Goal: Information Seeking & Learning: Learn about a topic

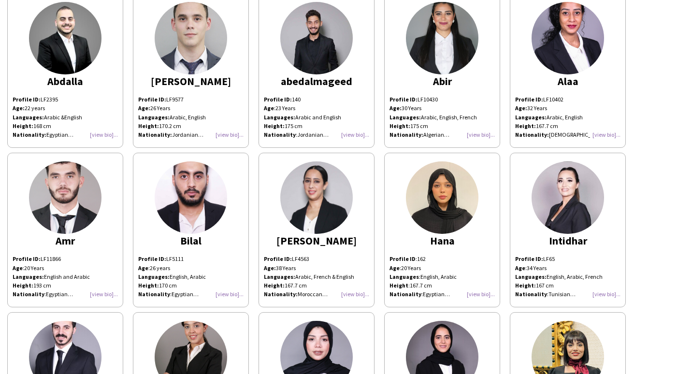
scroll to position [5, 0]
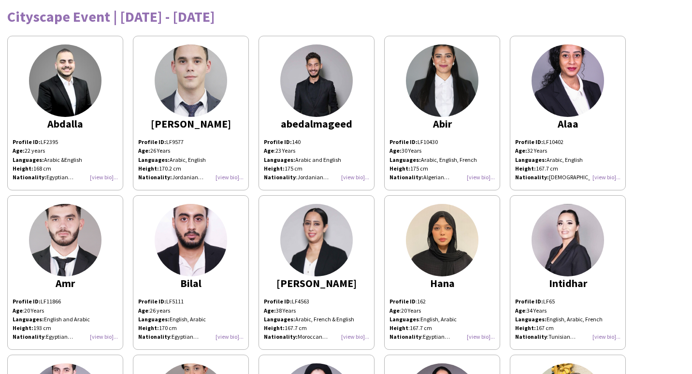
click at [424, 235] on img at bounding box center [442, 240] width 73 height 73
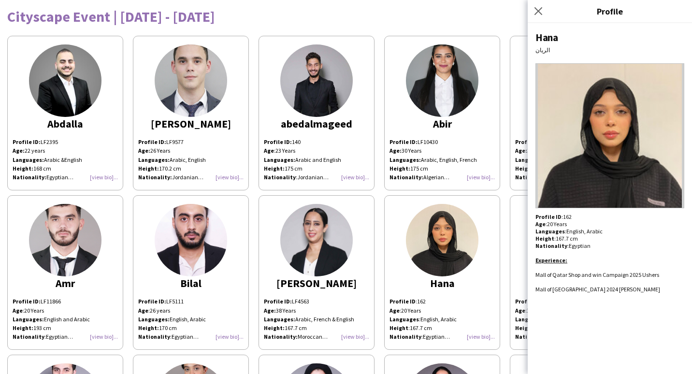
click at [470, 115] on app-share-pages-crew-card "[PERSON_NAME] Profile ID: LF10430 Age: [DEMOGRAPHIC_DATA] Years Languages: Arab…" at bounding box center [442, 113] width 116 height 155
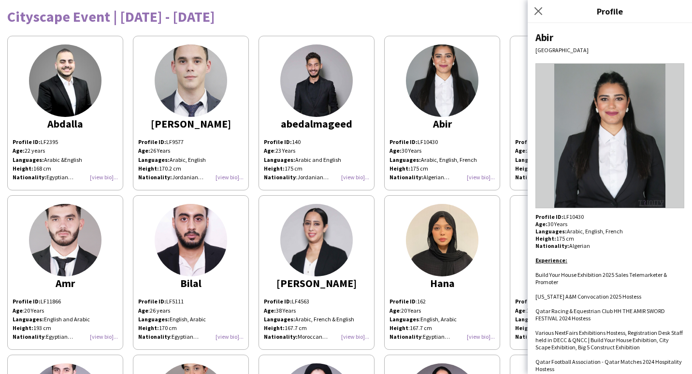
click at [466, 121] on div "Abir" at bounding box center [442, 123] width 105 height 9
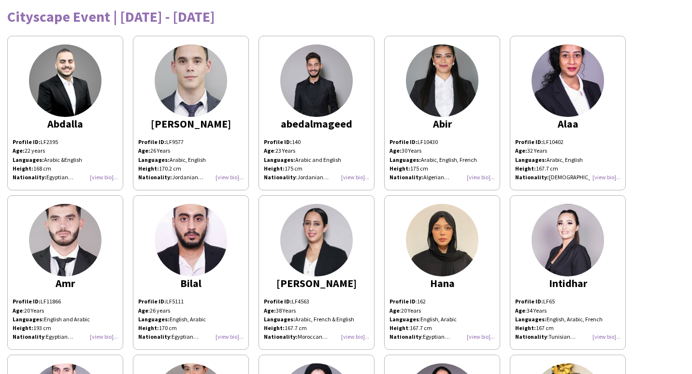
click at [541, 91] on img at bounding box center [568, 80] width 73 height 73
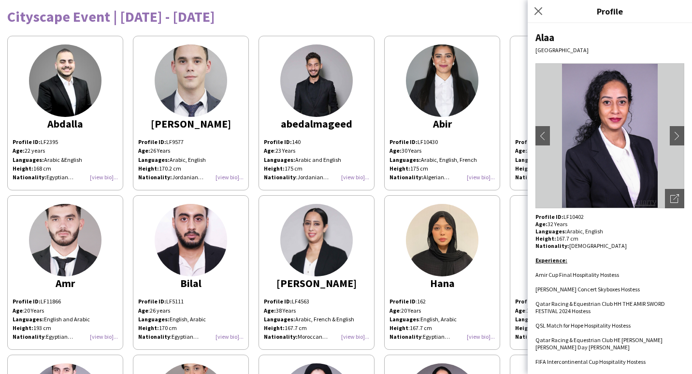
click at [456, 92] on img at bounding box center [442, 80] width 73 height 73
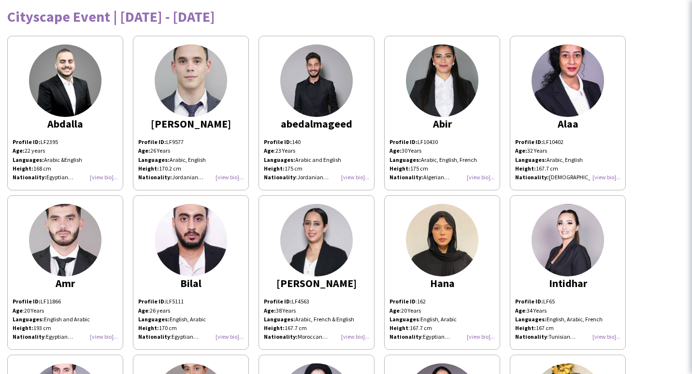
click at [452, 99] on img at bounding box center [442, 80] width 73 height 73
click at [452, 100] on img at bounding box center [442, 80] width 73 height 73
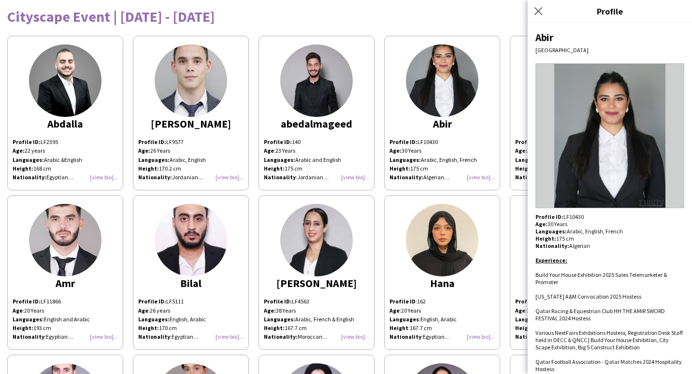
click at [472, 120] on div "Abir" at bounding box center [442, 123] width 105 height 9
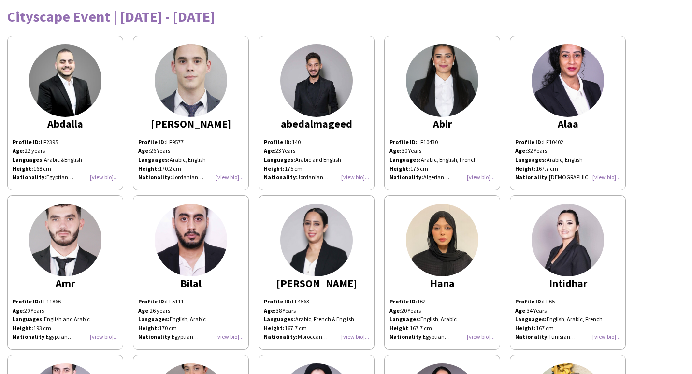
click at [546, 234] on img at bounding box center [568, 240] width 73 height 73
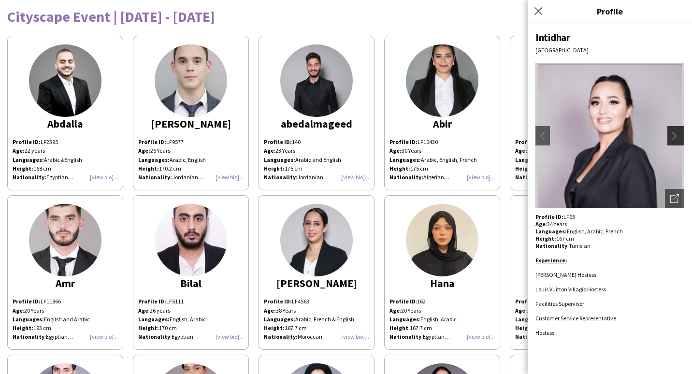
click at [678, 135] on app-icon "chevron-right" at bounding box center [677, 135] width 14 height 9
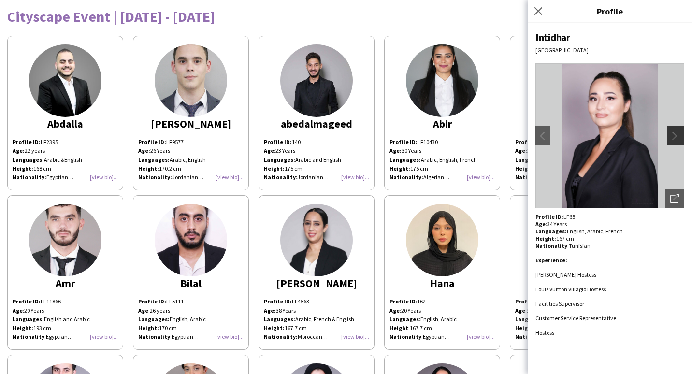
click at [673, 135] on app-icon "chevron-right" at bounding box center [677, 135] width 14 height 9
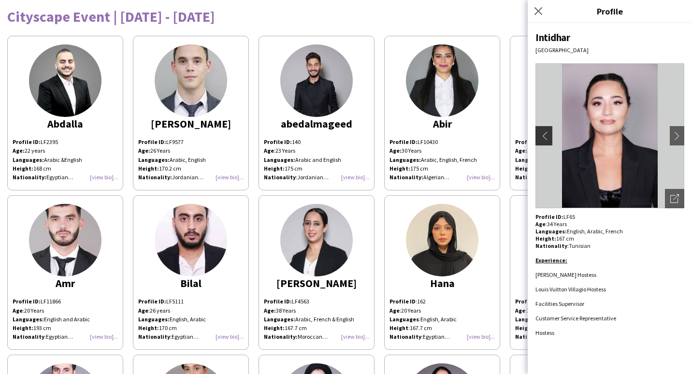
click at [543, 133] on app-icon "chevron-left" at bounding box center [543, 135] width 14 height 9
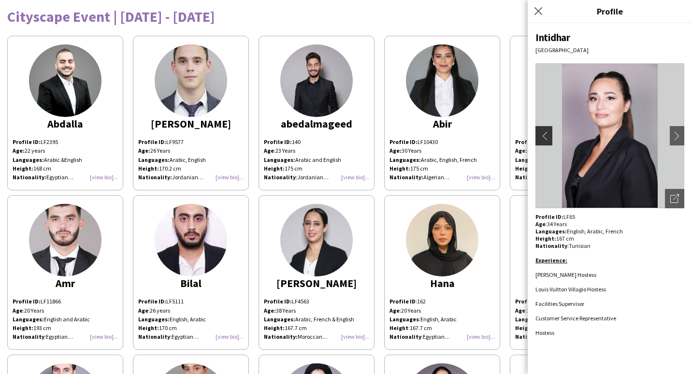
click at [543, 135] on app-icon "chevron-left" at bounding box center [543, 135] width 14 height 9
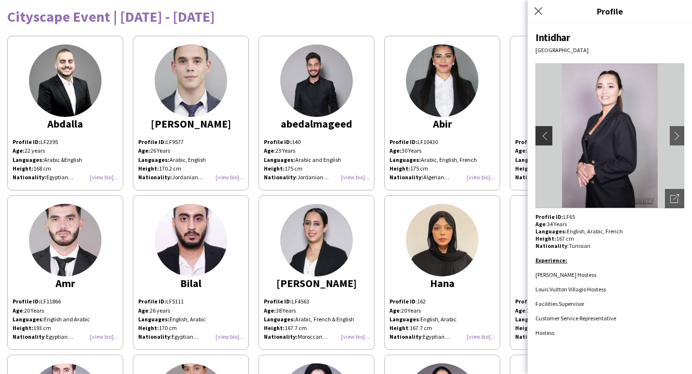
click at [541, 137] on app-icon "chevron-left" at bounding box center [543, 135] width 14 height 9
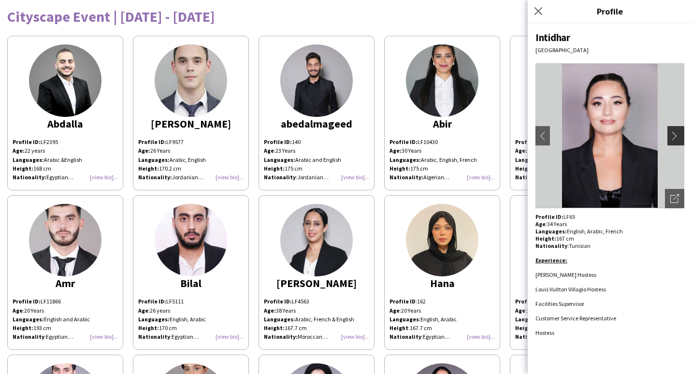
click at [670, 137] on app-icon "chevron-right" at bounding box center [677, 135] width 14 height 9
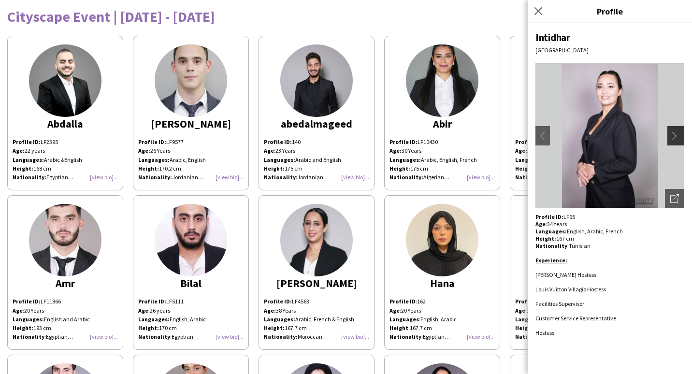
click at [672, 137] on app-icon "chevron-right" at bounding box center [677, 135] width 14 height 9
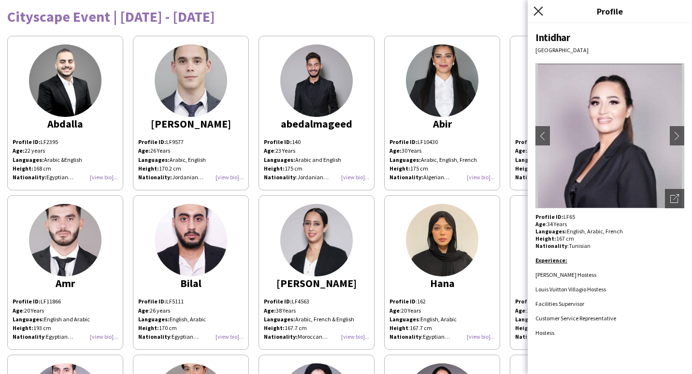
click at [536, 7] on icon at bounding box center [538, 10] width 9 height 9
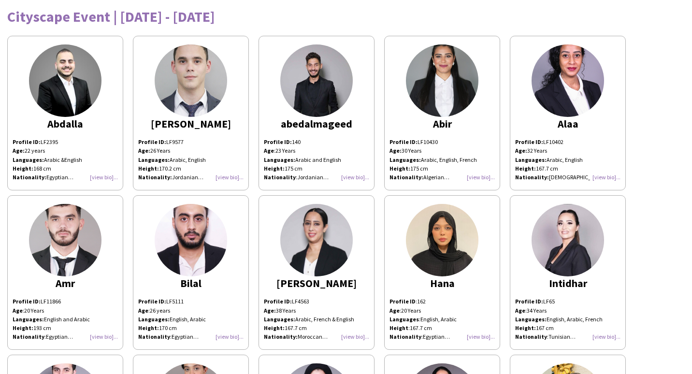
click at [511, 15] on div "Cityscape Event | [DATE] - [DATE]" at bounding box center [346, 16] width 678 height 15
click at [213, 58] on img at bounding box center [191, 80] width 73 height 73
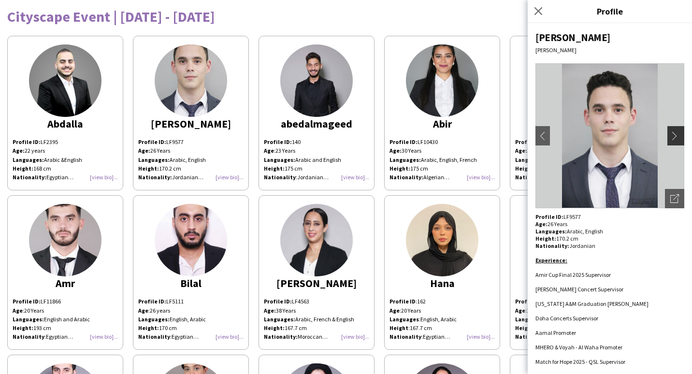
click at [668, 126] on button "chevron-right" at bounding box center [677, 135] width 19 height 19
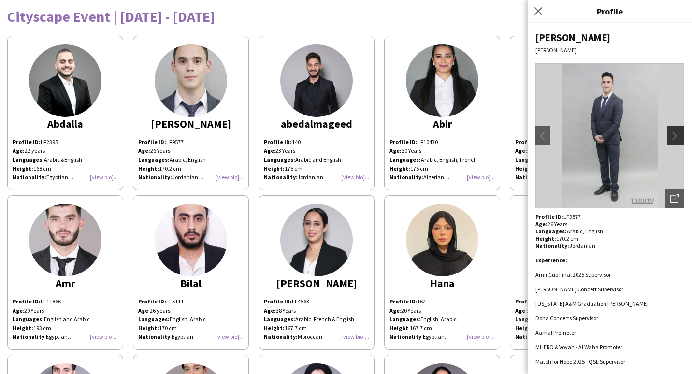
click at [670, 135] on app-icon "chevron-right" at bounding box center [677, 135] width 14 height 9
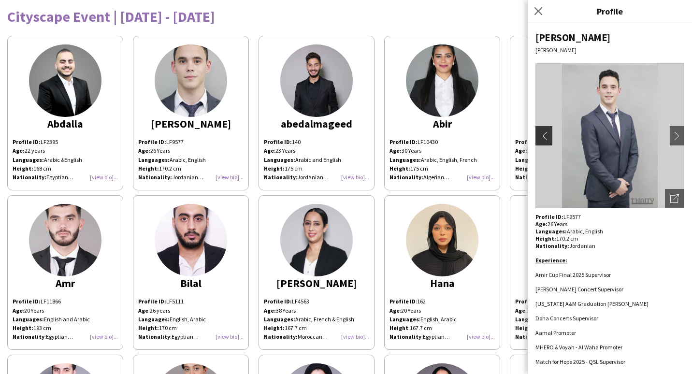
click at [541, 139] on app-icon "chevron-left" at bounding box center [543, 135] width 14 height 9
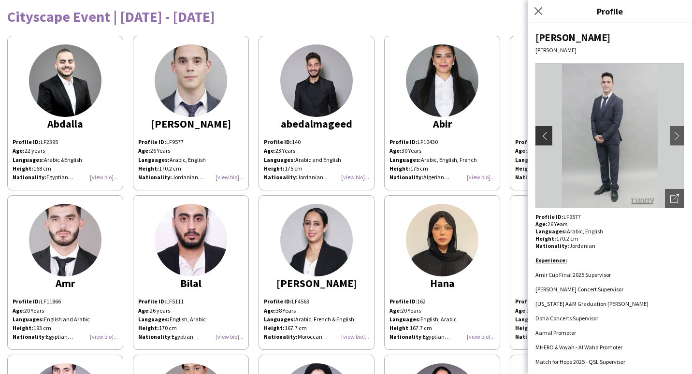
click at [543, 138] on app-icon "chevron-left" at bounding box center [543, 135] width 14 height 9
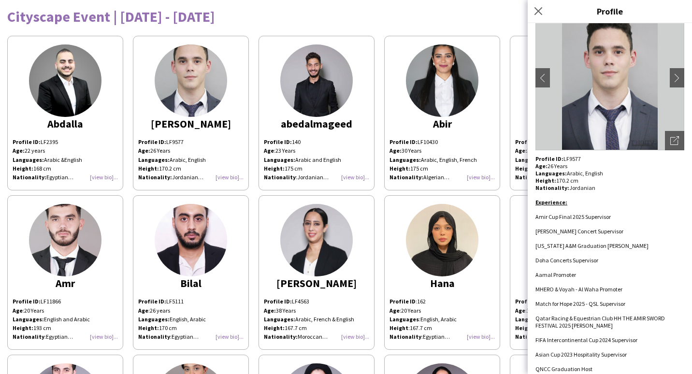
scroll to position [108, 0]
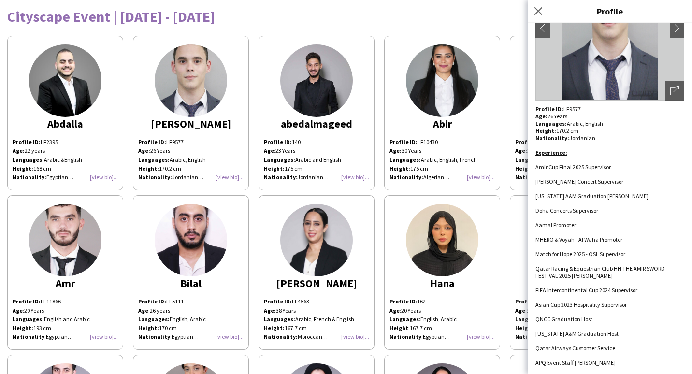
click at [335, 18] on div "Cityscape Event | [DATE] - [DATE]" at bounding box center [346, 16] width 678 height 15
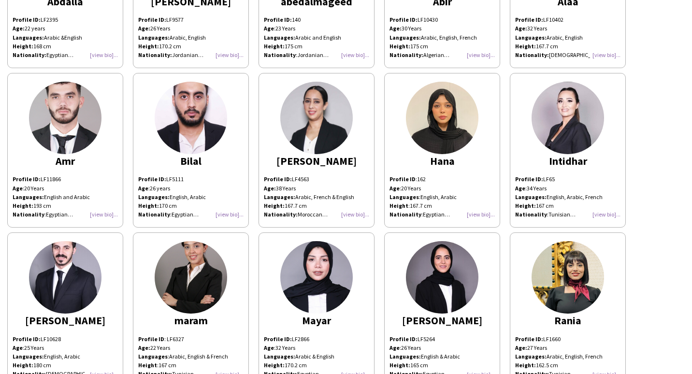
scroll to position [247, 0]
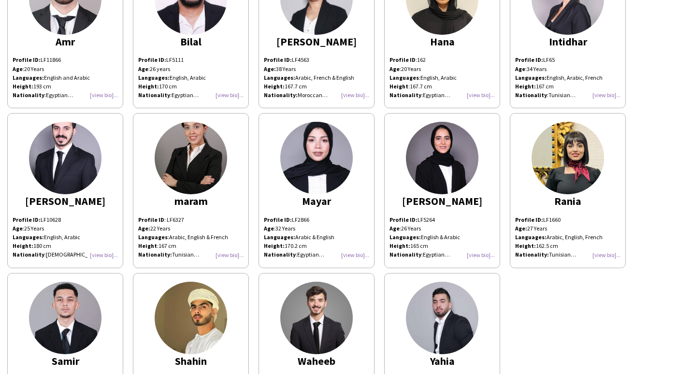
click at [82, 181] on img at bounding box center [65, 158] width 73 height 73
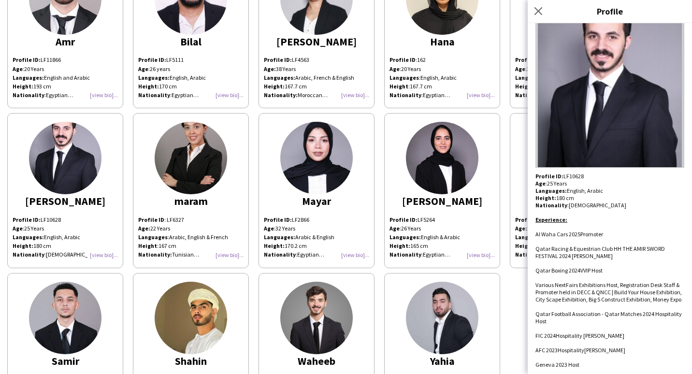
scroll to position [79, 0]
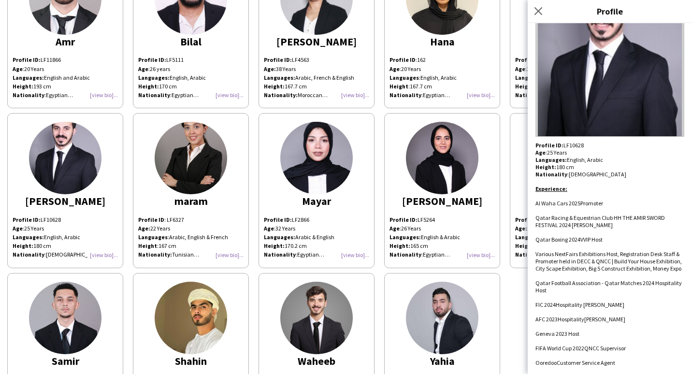
click at [451, 255] on div "Profile ID: LF5264 Age : [DEMOGRAPHIC_DATA] Years Languages: English & Arabic H…" at bounding box center [442, 238] width 105 height 44
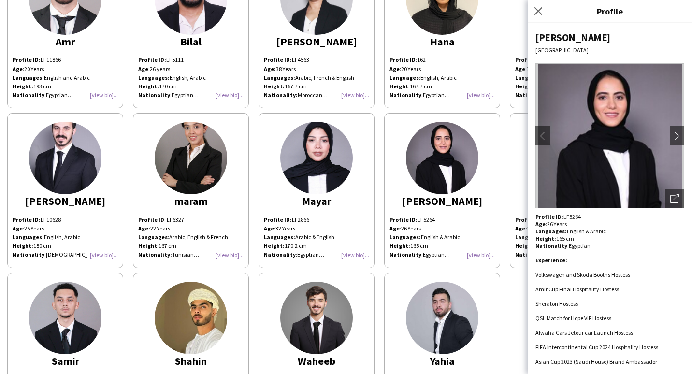
click at [345, 308] on img at bounding box center [316, 318] width 73 height 73
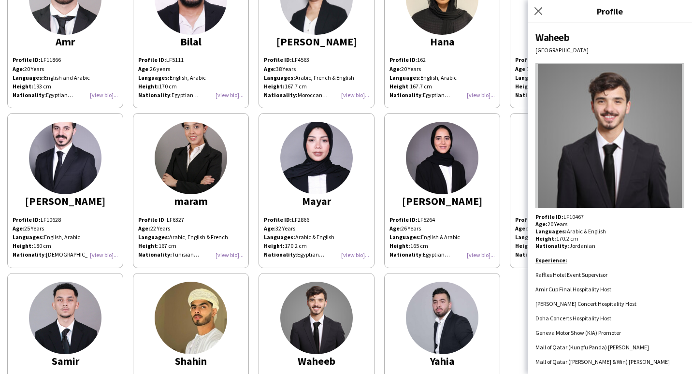
click at [664, 122] on img at bounding box center [610, 135] width 149 height 145
click at [485, 132] on app-share-pages-crew-card "[PERSON_NAME] Profile ID: LF5264 Age : [DEMOGRAPHIC_DATA] Years Languages: Engl…" at bounding box center [442, 190] width 116 height 155
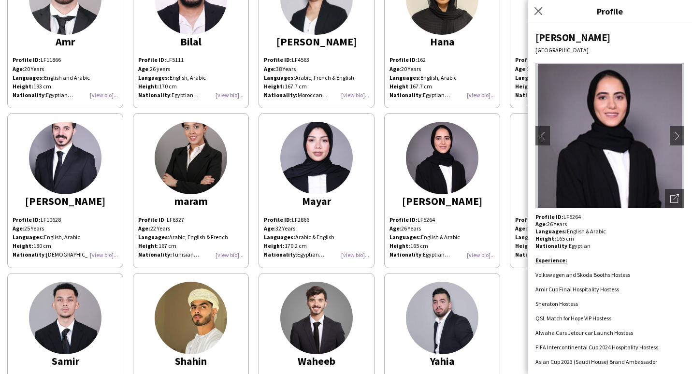
click at [513, 300] on div "[PERSON_NAME] Profile ID: LF2395 Age: [DEMOGRAPHIC_DATA] years Languages: Arabi…" at bounding box center [346, 108] width 678 height 639
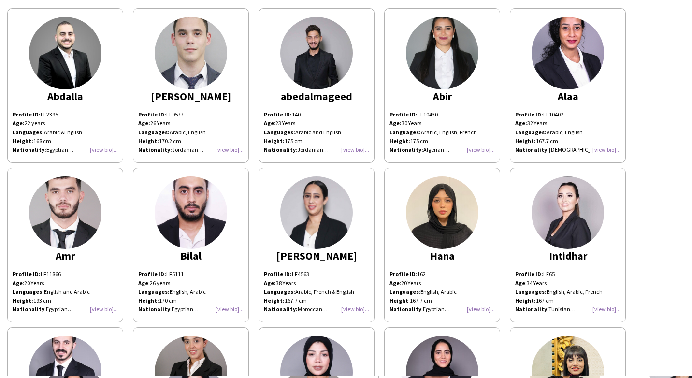
scroll to position [0, 0]
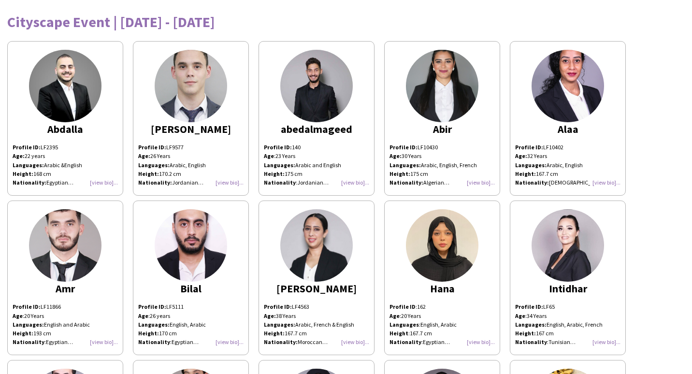
click at [292, 87] on img at bounding box center [316, 86] width 73 height 73
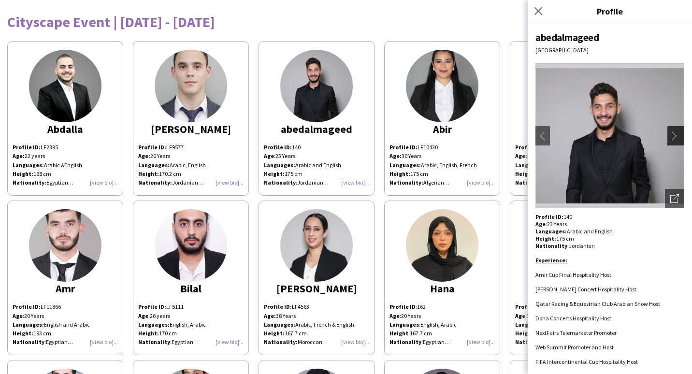
click at [670, 138] on app-icon "chevron-right" at bounding box center [677, 135] width 14 height 9
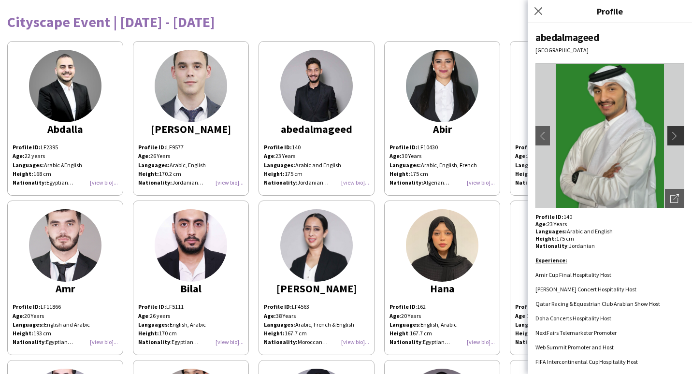
click at [670, 138] on app-icon "chevron-right" at bounding box center [677, 135] width 14 height 9
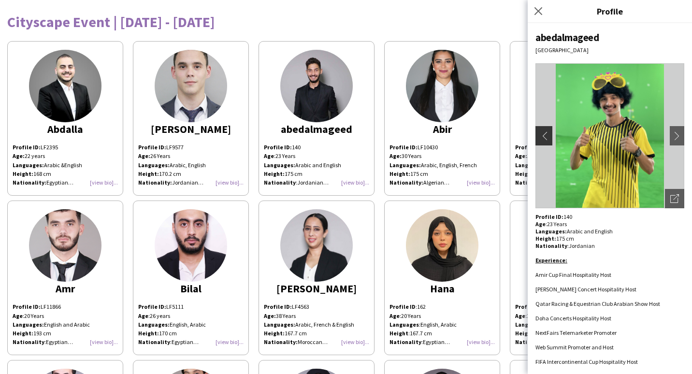
click at [542, 136] on app-icon "chevron-left" at bounding box center [543, 135] width 14 height 9
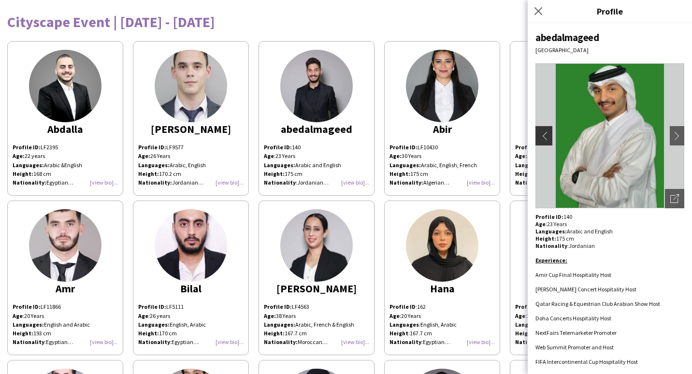
click at [542, 136] on app-icon "chevron-left" at bounding box center [543, 135] width 14 height 9
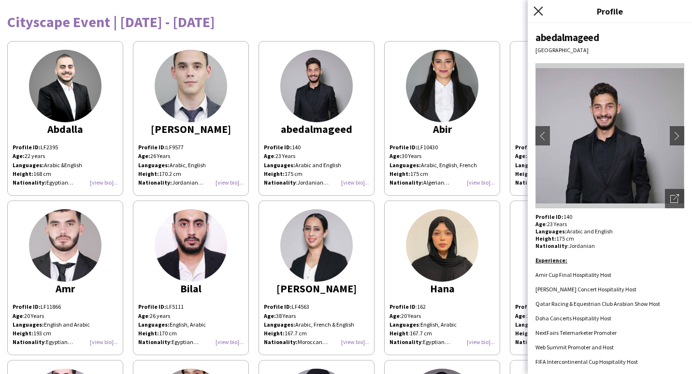
click at [534, 13] on icon "Close pop-in" at bounding box center [538, 10] width 9 height 9
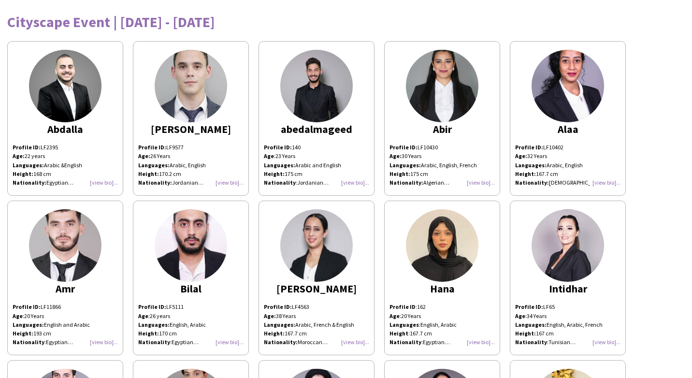
click at [152, 144] on strong "Profile ID:" at bounding box center [152, 147] width 28 height 7
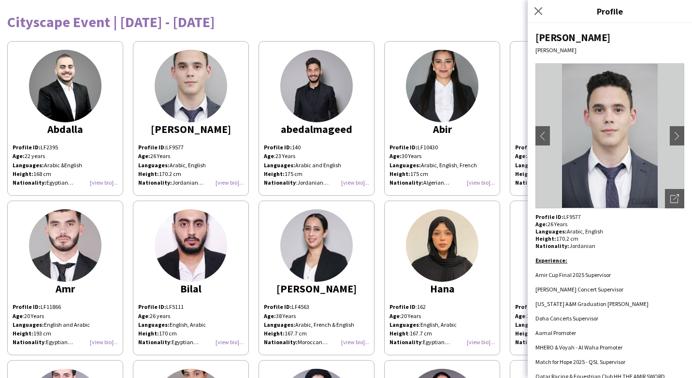
click at [533, 9] on app-icon "Close pop-in" at bounding box center [539, 11] width 12 height 12
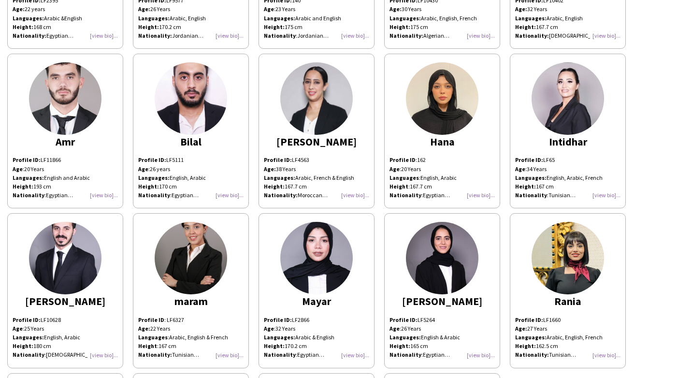
scroll to position [146, 0]
click at [474, 197] on div "Profile ID : 162 Age : [DEMOGRAPHIC_DATA] Years Languages : English, Arabic Hei…" at bounding box center [442, 178] width 105 height 44
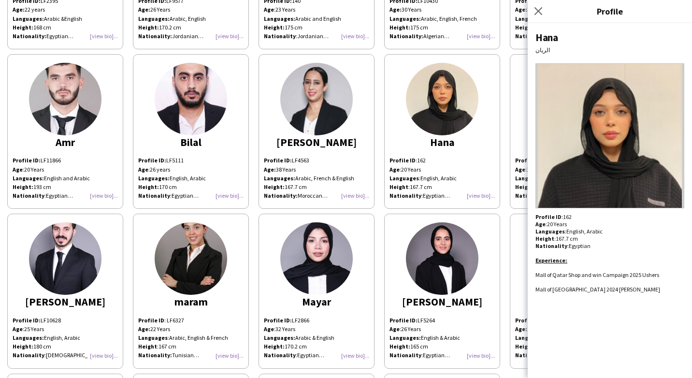
click at [323, 261] on img at bounding box center [316, 258] width 73 height 73
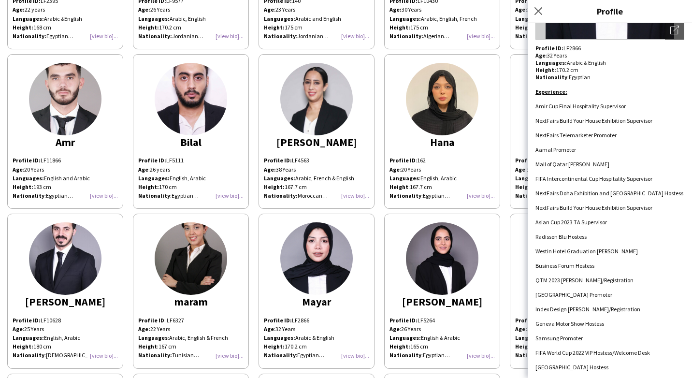
scroll to position [169, 0]
click at [540, 11] on icon "Close pop-in" at bounding box center [539, 11] width 8 height 8
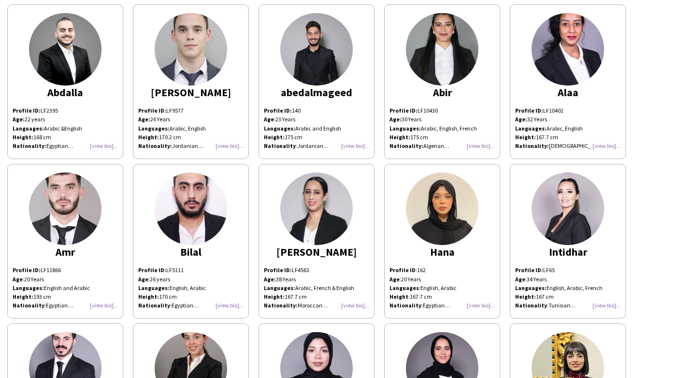
scroll to position [32, 0]
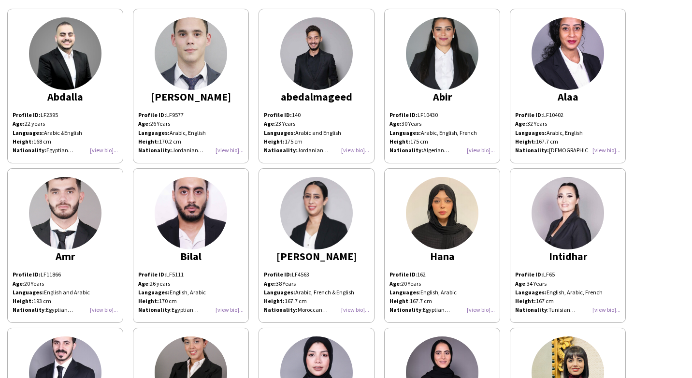
click at [449, 60] on img at bounding box center [442, 53] width 73 height 73
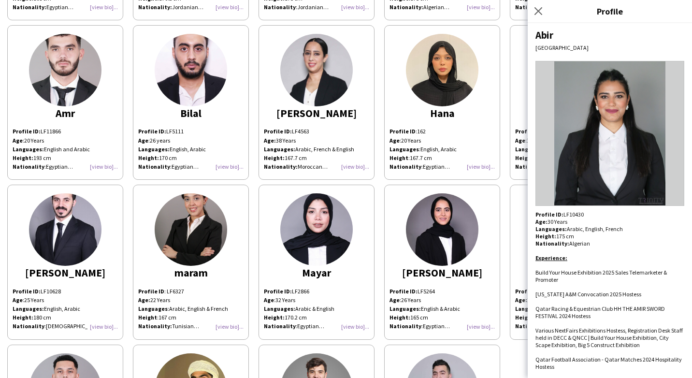
scroll to position [183, 0]
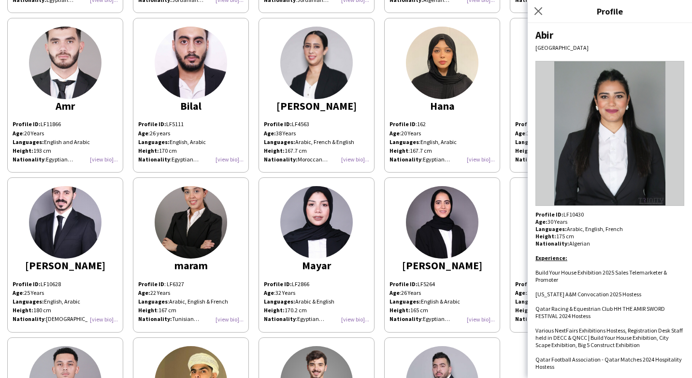
click at [228, 321] on div "Profile ID : LF6327 Age: [DEMOGRAPHIC_DATA] Years Languages : Arabic, English &…" at bounding box center [190, 302] width 105 height 44
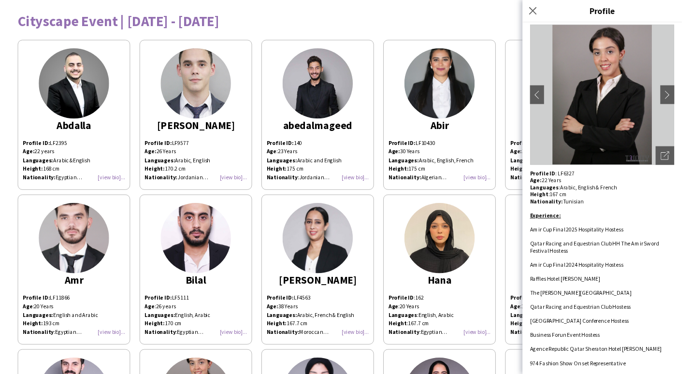
scroll to position [46, 0]
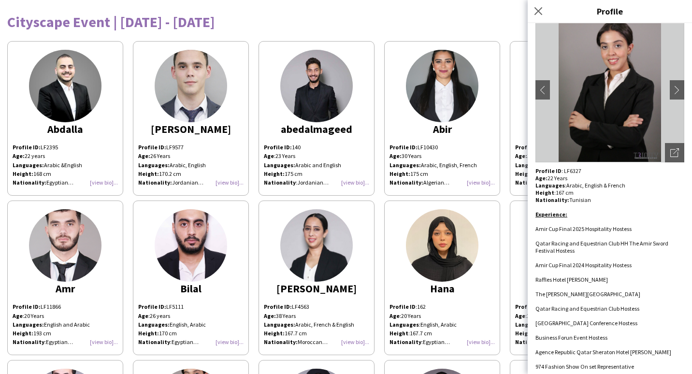
click at [373, 197] on div "[PERSON_NAME] Profile ID: LF2395 Age: [DEMOGRAPHIC_DATA] years Languages: Arabi…" at bounding box center [346, 355] width 678 height 639
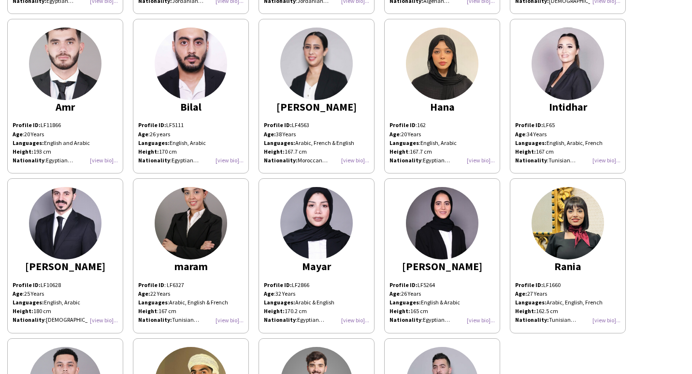
scroll to position [193, 0]
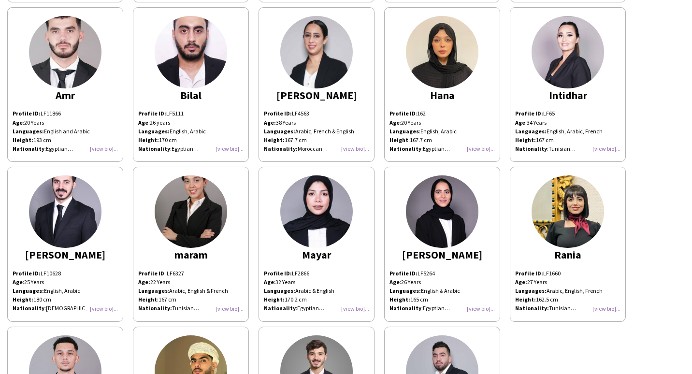
click at [552, 275] on p "Profile ID: LF1660" at bounding box center [567, 273] width 105 height 9
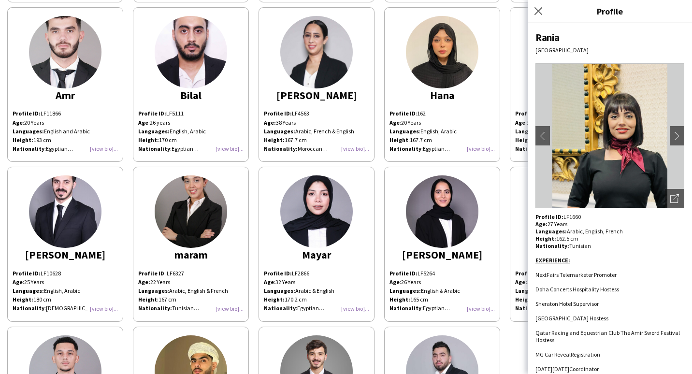
scroll to position [151, 0]
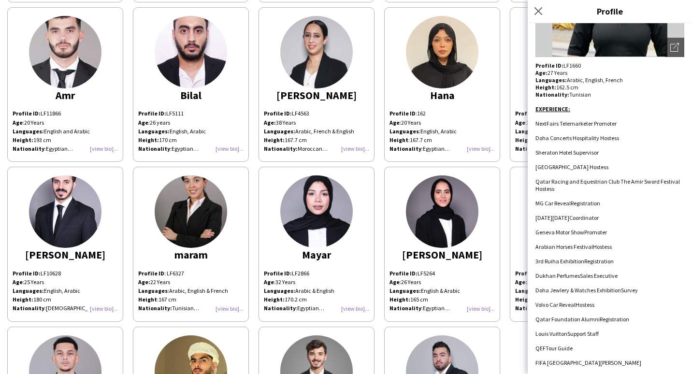
click at [521, 236] on app-share-pages-crew-card "Rania Profile ID: LF1660 Age: [DEMOGRAPHIC_DATA] Years Languages: Arabic, Engli…" at bounding box center [568, 244] width 116 height 155
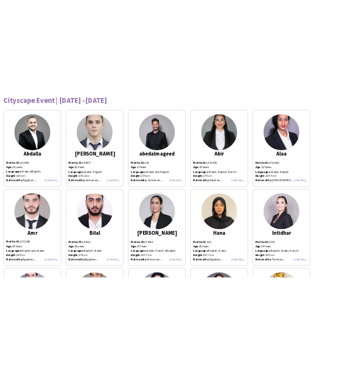
scroll to position [0, 0]
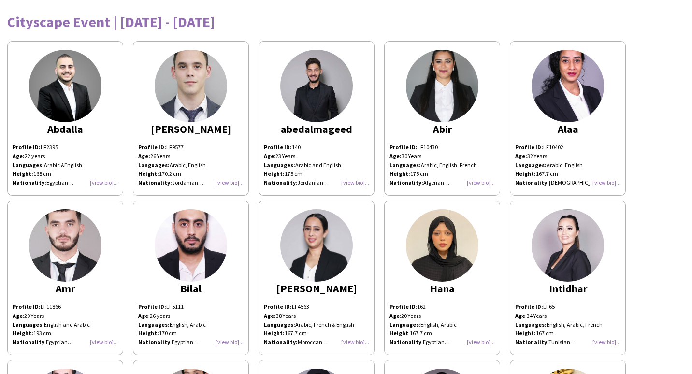
click at [646, 154] on div "[PERSON_NAME] Profile ID: LF2395 Age: [DEMOGRAPHIC_DATA] years Languages: Arabi…" at bounding box center [346, 355] width 678 height 639
